Goal: Information Seeking & Learning: Compare options

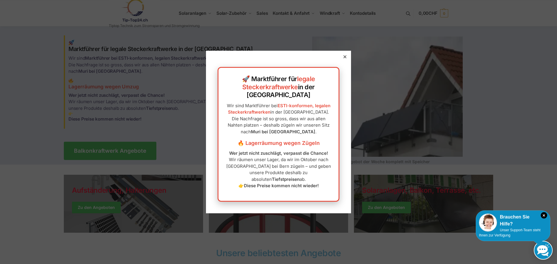
click at [344, 58] on icon at bounding box center [345, 56] width 3 height 3
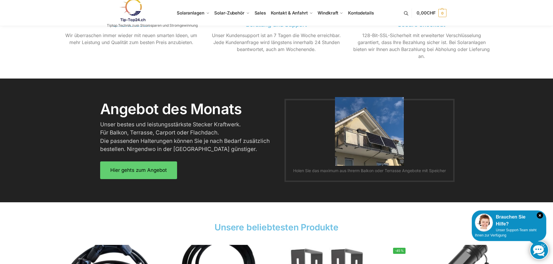
scroll to position [697, 0]
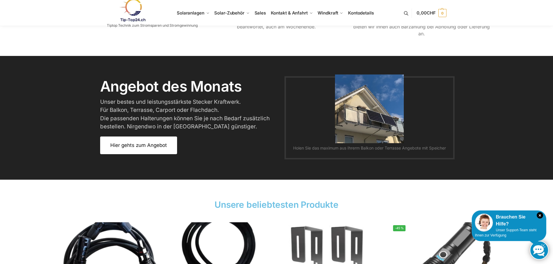
click at [140, 149] on link "Hier gehts zum Angebot" at bounding box center [138, 146] width 77 height 18
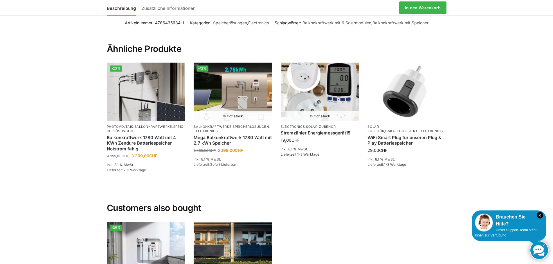
scroll to position [1074, 0]
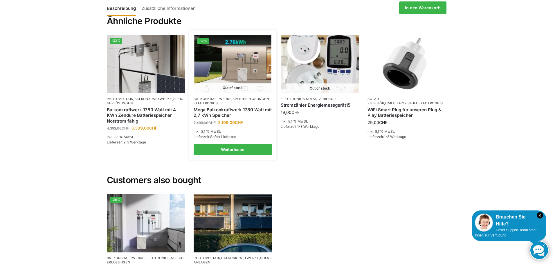
click at [214, 84] on img at bounding box center [232, 64] width 77 height 58
